Goal: Information Seeking & Learning: Learn about a topic

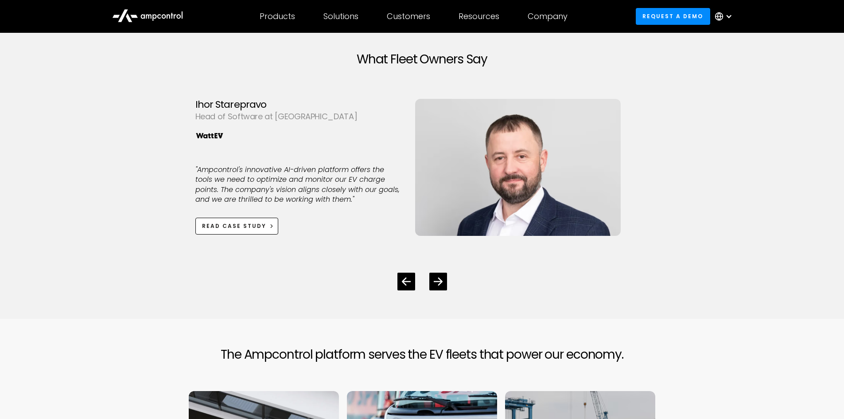
scroll to position [2525, 0]
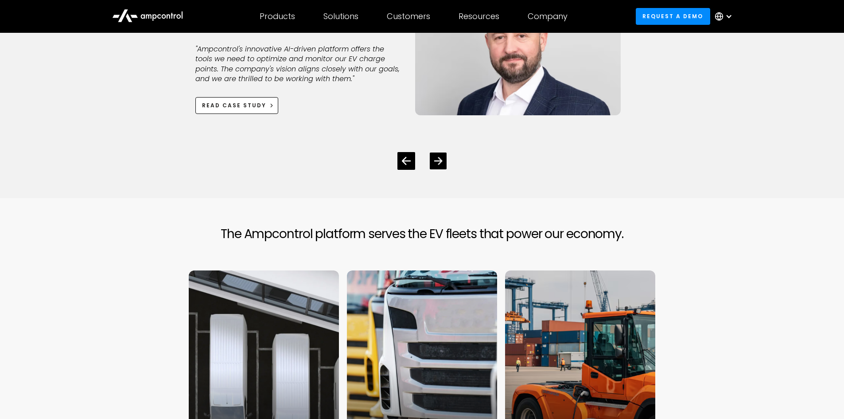
click at [438, 163] on icon "Next slide" at bounding box center [438, 161] width 8 height 8
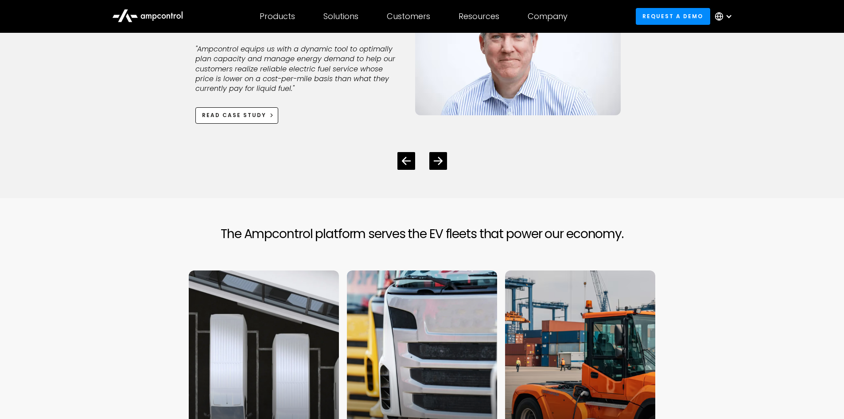
scroll to position [2392, 0]
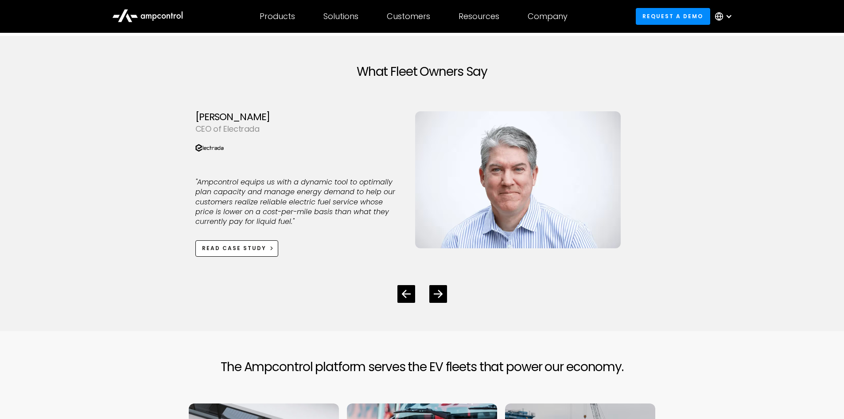
click at [429, 293] on div at bounding box center [422, 287] width 454 height 32
click at [432, 291] on div "Next slide" at bounding box center [438, 293] width 17 height 17
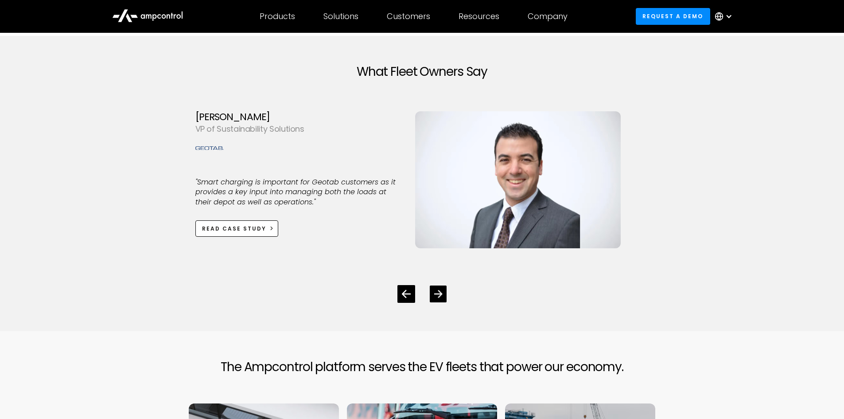
click at [438, 301] on div "Next slide" at bounding box center [438, 293] width 17 height 17
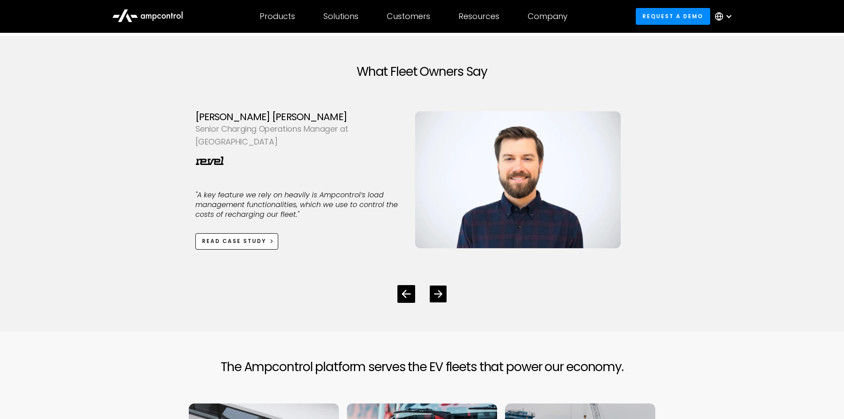
click at [445, 299] on div "Next slide" at bounding box center [438, 293] width 17 height 17
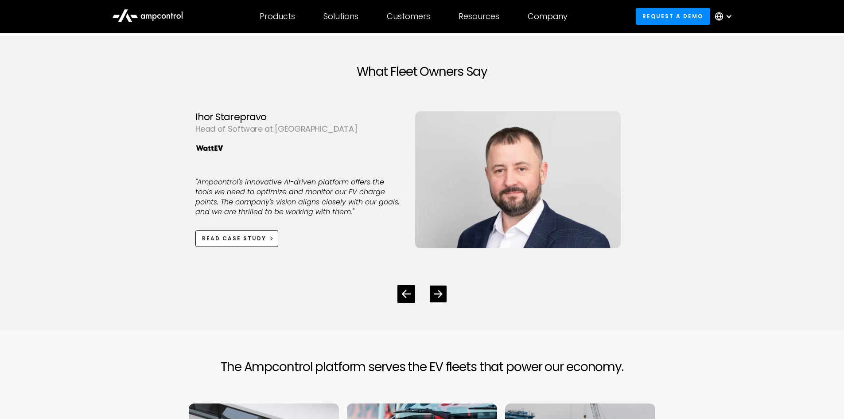
click at [445, 298] on div "Next slide" at bounding box center [438, 293] width 17 height 17
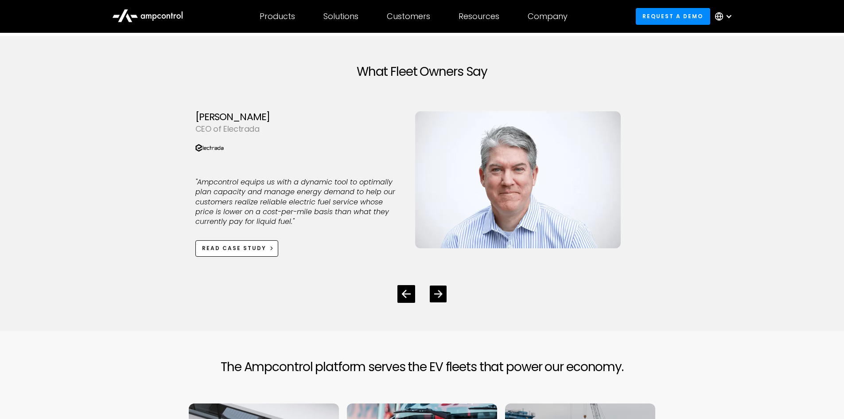
click at [444, 294] on div "Next slide" at bounding box center [438, 293] width 17 height 17
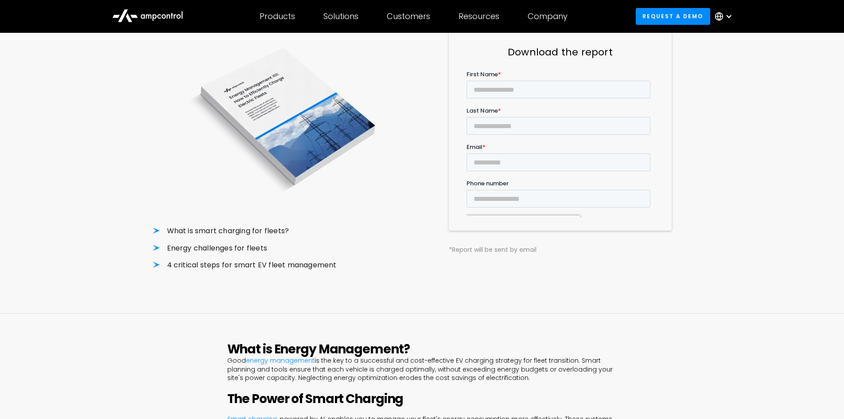
scroll to position [89, 0]
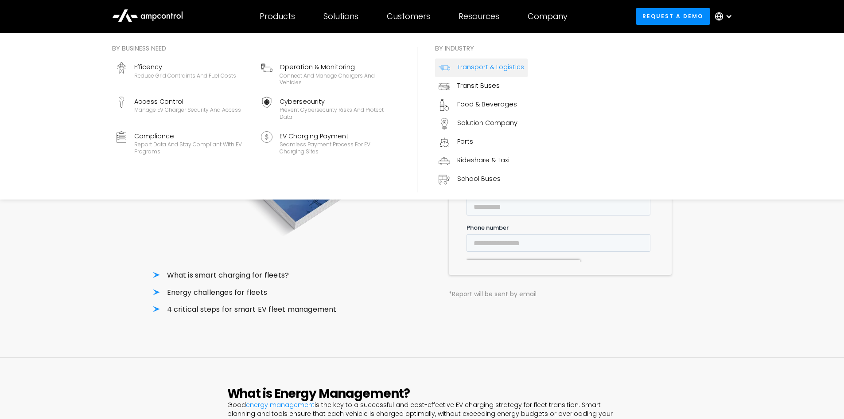
click at [491, 67] on div "Transport & Logistics" at bounding box center [490, 67] width 67 height 10
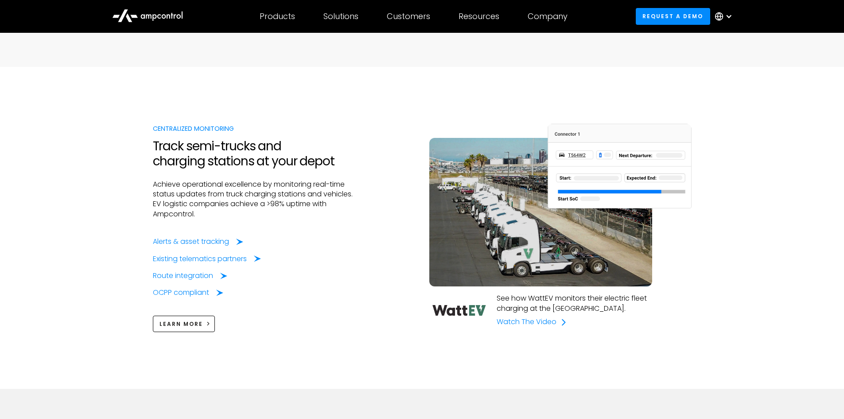
scroll to position [665, 0]
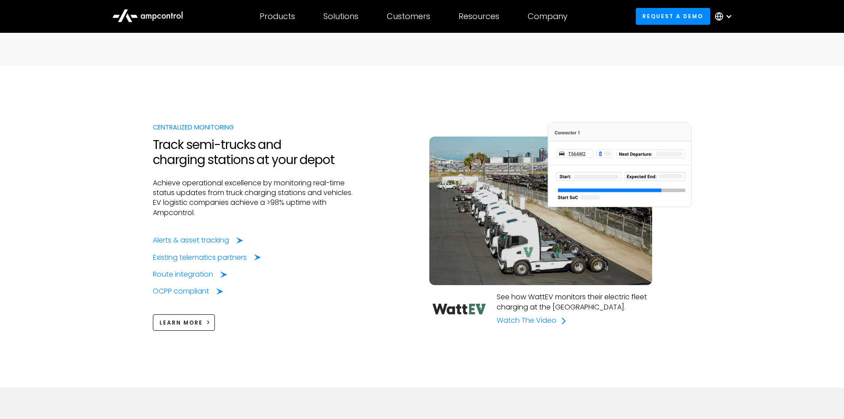
click at [482, 76] on div "Centralized Monitoring Track semi-trucks and charging stations at your depot Ac…" at bounding box center [422, 227] width 539 height 322
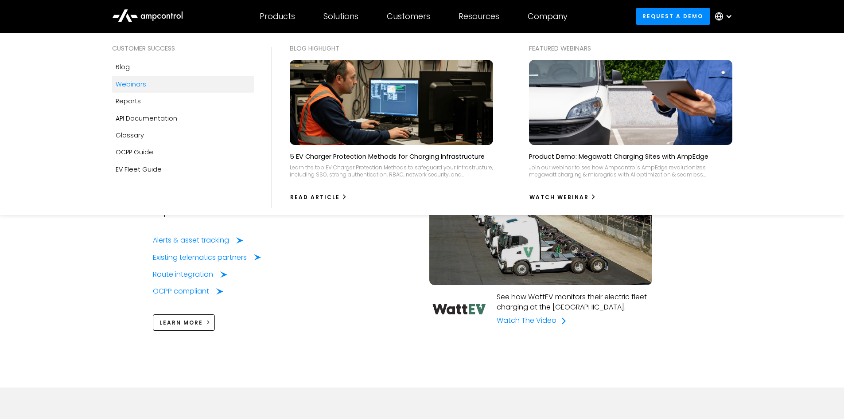
click at [131, 89] on link "Webinars" at bounding box center [183, 84] width 142 height 17
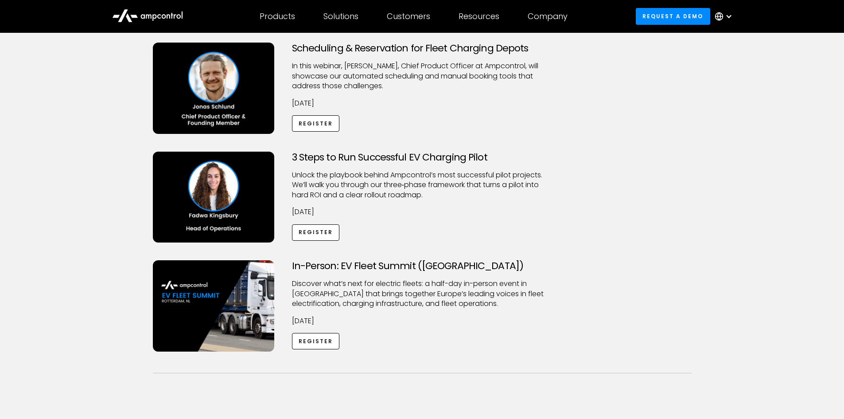
scroll to position [89, 0]
